Goal: Complete application form

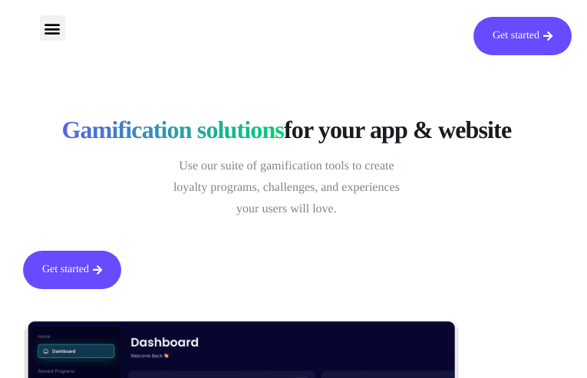
type input "veQJqHdmMSMDVIZZ"
type input "[EMAIL_ADDRESS][DOMAIN_NAME]"
type input "RMrybAQnhXld"
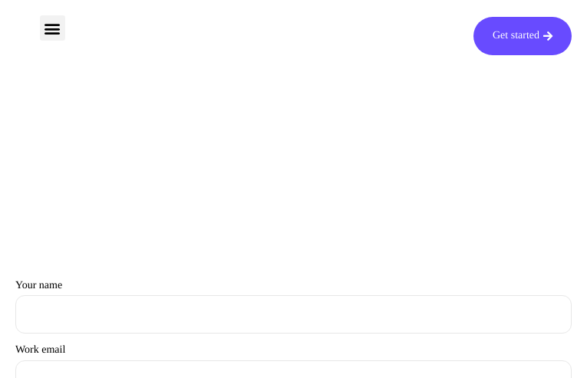
type input "UQaPYoIvPuHGG"
type input "[EMAIL_ADDRESS][DOMAIN_NAME]"
type input "PiJrGUXzViHSG"
